Goal: Find specific page/section: Find specific page/section

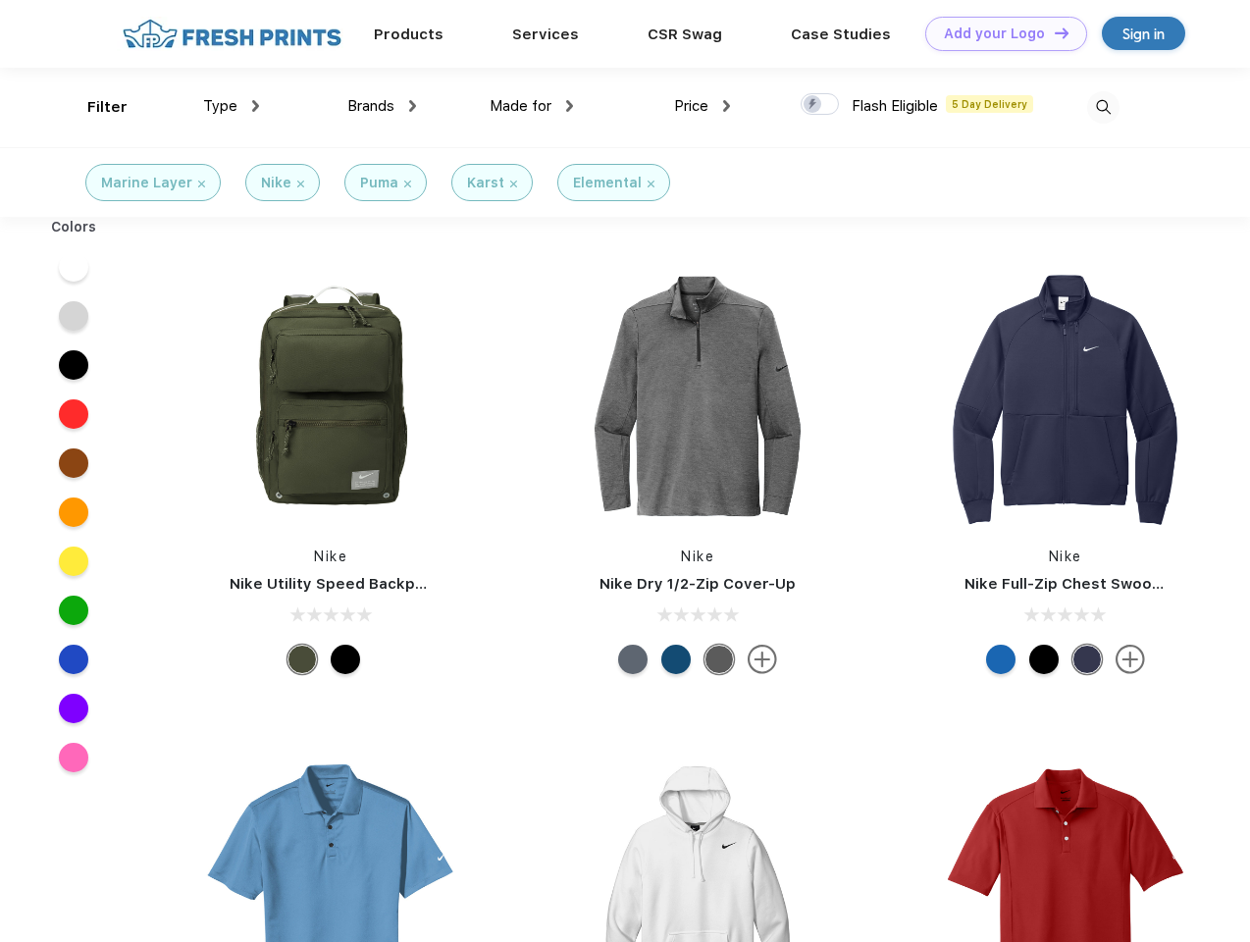
scroll to position [1, 0]
click at [999, 33] on link "Add your Logo Design Tool" at bounding box center [1006, 34] width 162 height 34
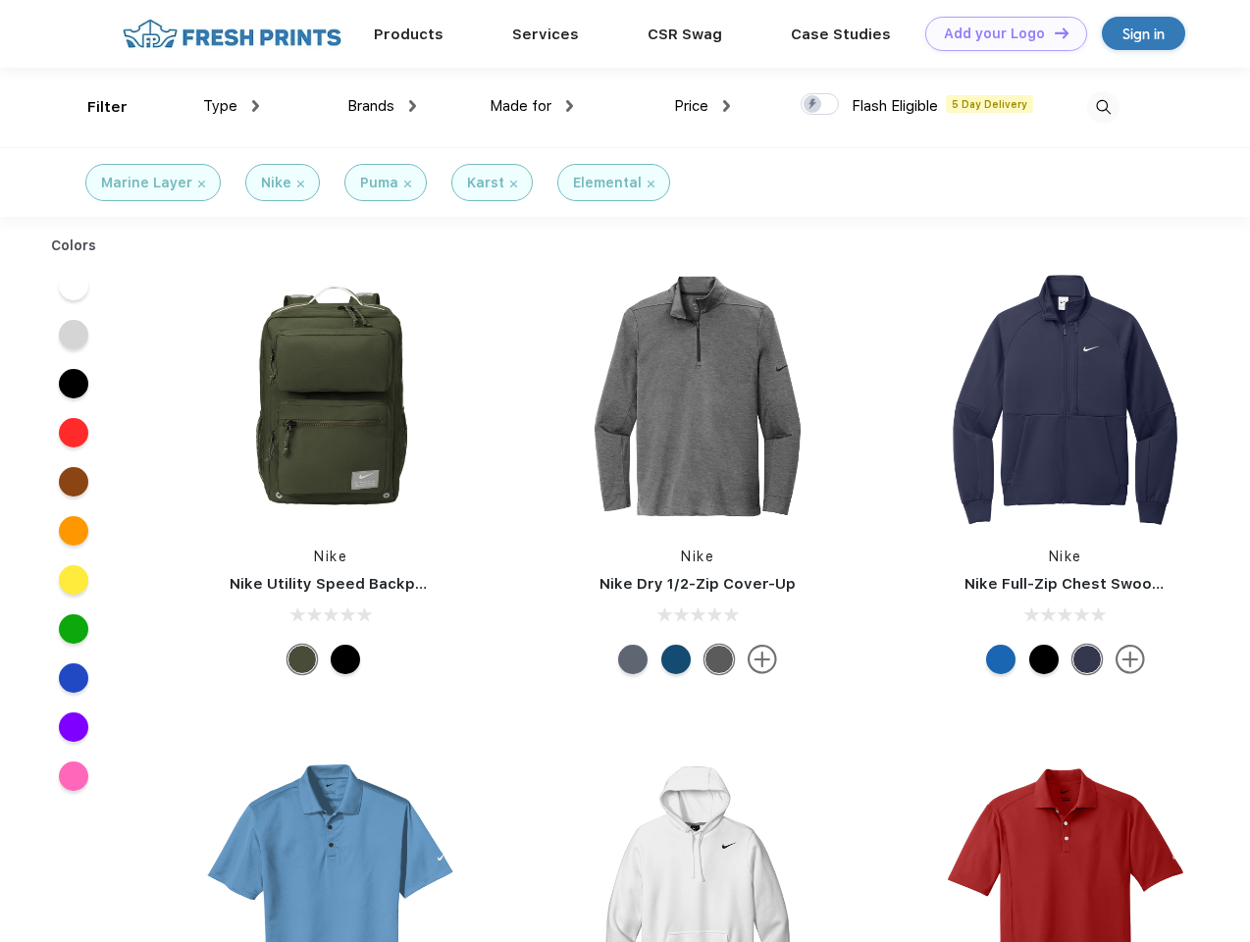
click at [0, 0] on div "Design Tool" at bounding box center [0, 0] width 0 height 0
click at [1053, 32] on link "Add your Logo Design Tool" at bounding box center [1006, 34] width 162 height 34
click at [94, 107] on div "Filter" at bounding box center [107, 107] width 40 height 23
click at [232, 106] on span "Type" at bounding box center [220, 106] width 34 height 18
click at [382, 106] on span "Brands" at bounding box center [370, 106] width 47 height 18
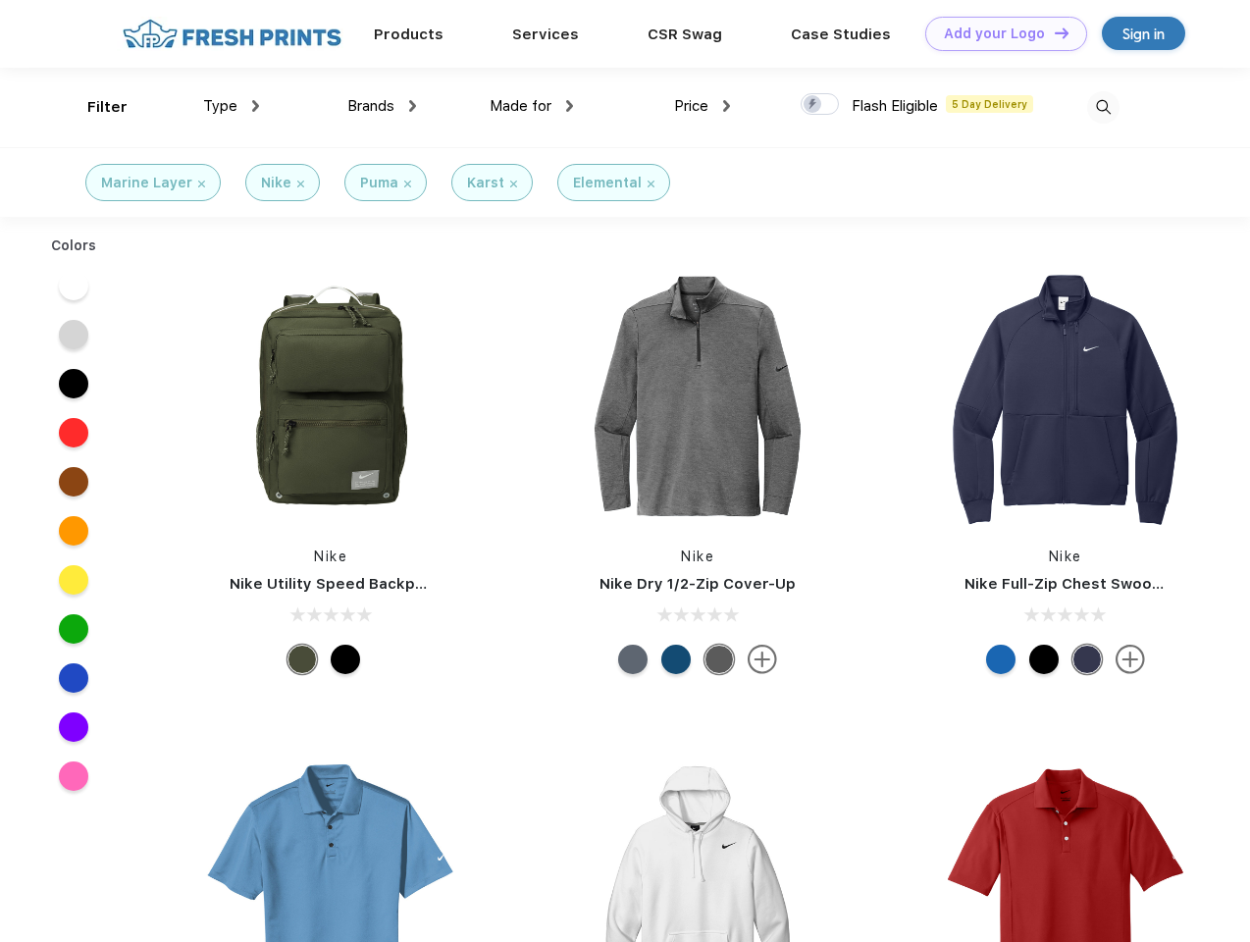
click at [532, 106] on span "Made for" at bounding box center [521, 106] width 62 height 18
click at [702, 106] on span "Price" at bounding box center [691, 106] width 34 height 18
click at [820, 105] on div at bounding box center [820, 104] width 38 height 22
click at [813, 105] on input "checkbox" at bounding box center [807, 98] width 13 height 13
click at [1103, 107] on img at bounding box center [1103, 107] width 32 height 32
